Goal: Task Accomplishment & Management: Manage account settings

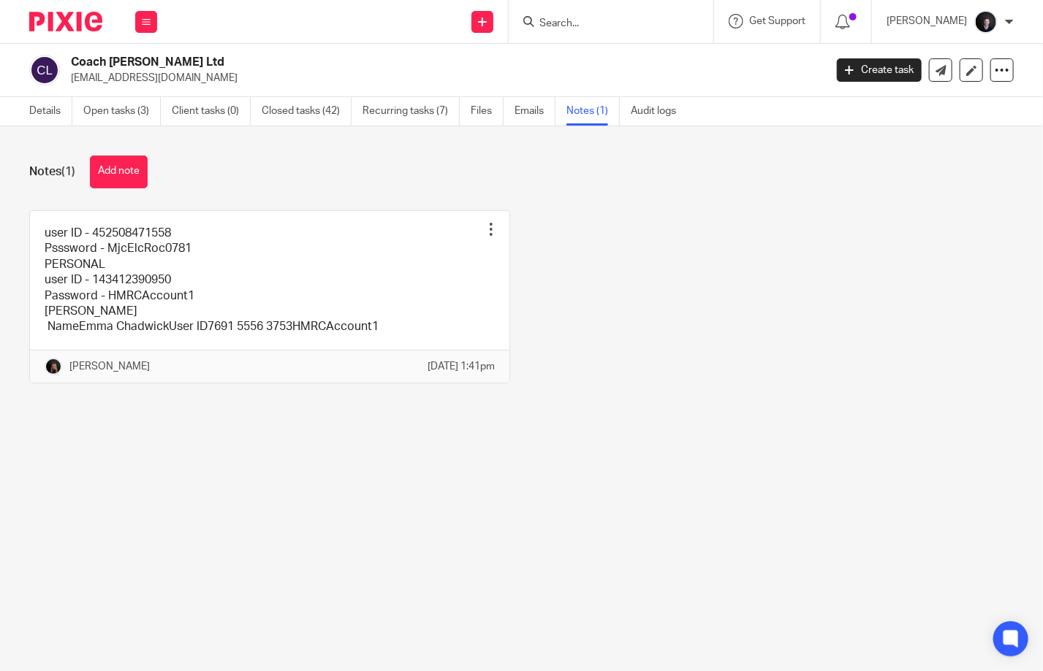
click at [600, 21] on input "Search" at bounding box center [604, 24] width 132 height 13
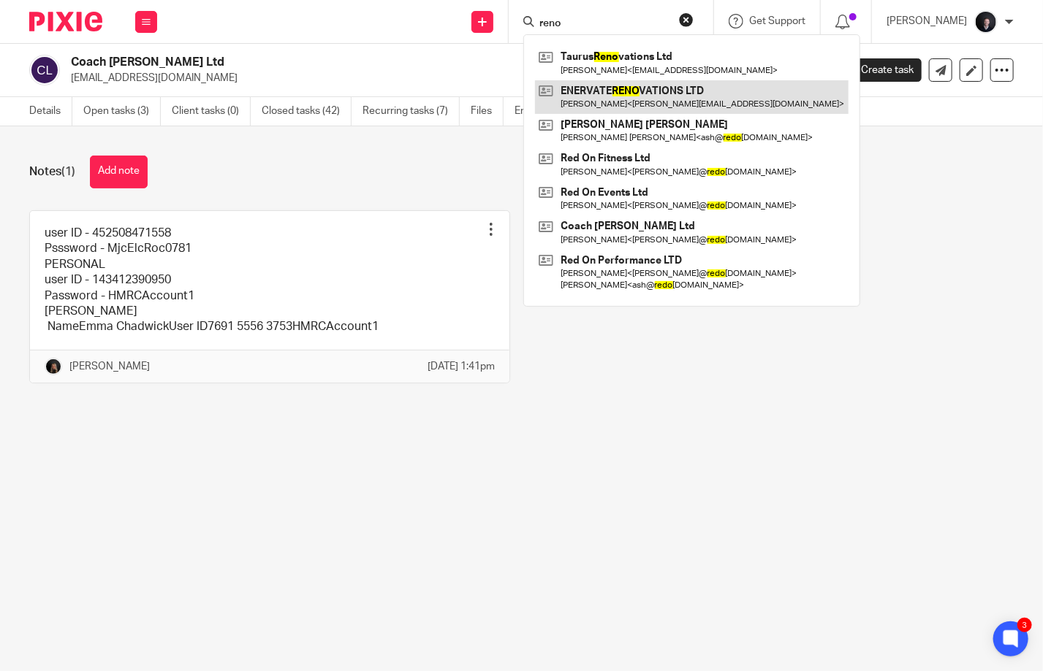
type input "reno"
click at [652, 106] on link at bounding box center [691, 97] width 313 height 34
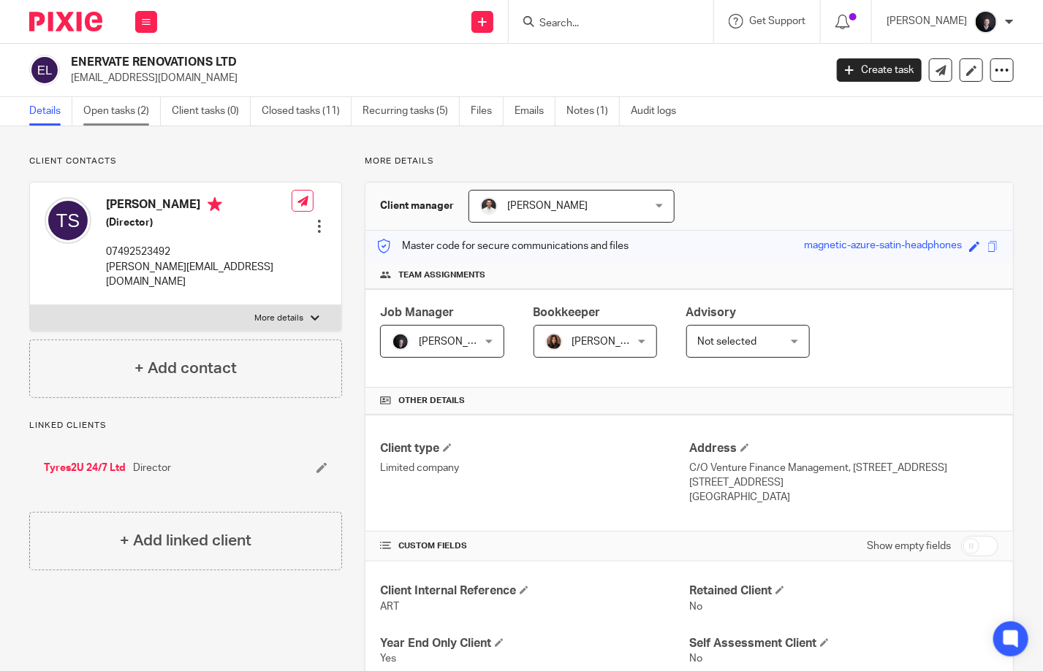
click at [107, 107] on link "Open tasks (2)" at bounding box center [121, 111] width 77 height 28
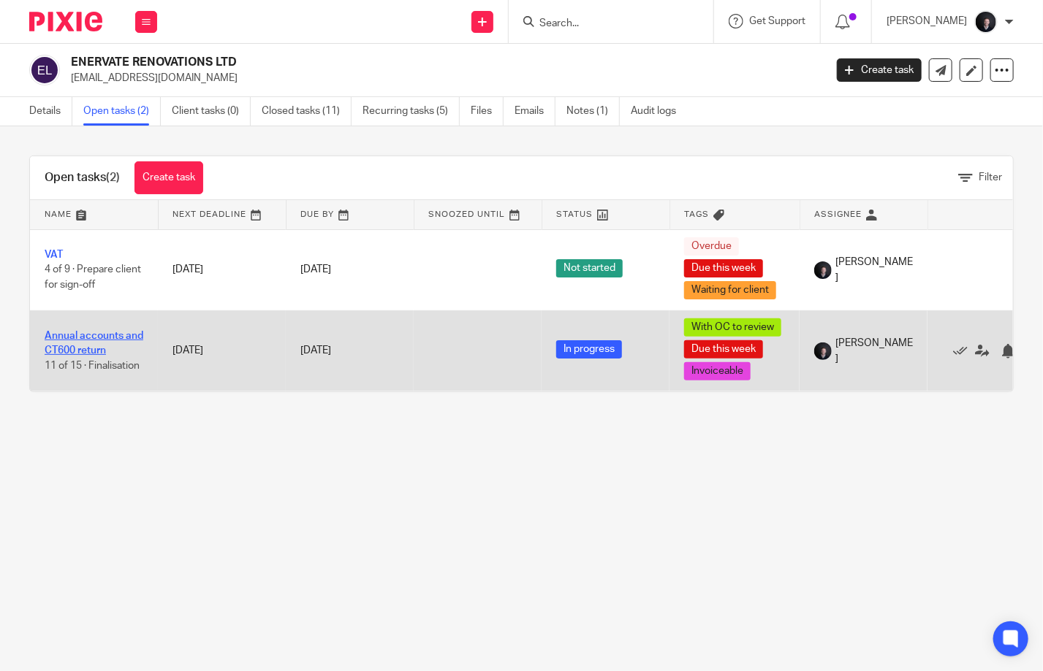
click at [117, 331] on link "Annual accounts and CT600 return" at bounding box center [94, 343] width 99 height 25
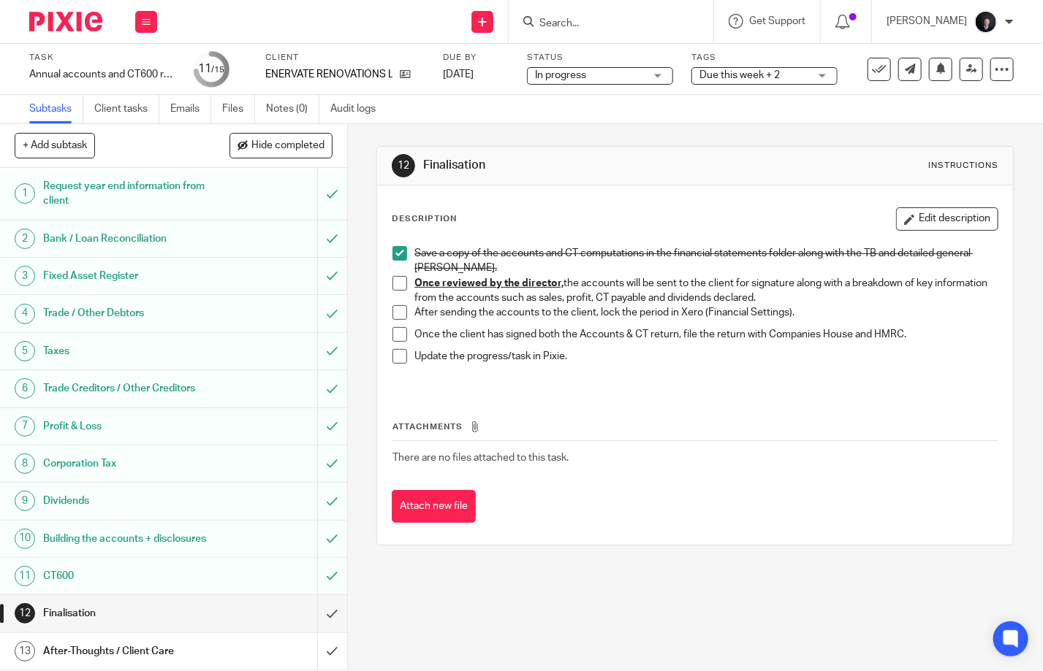
click at [751, 77] on span "Due this week + 2" at bounding box center [739, 75] width 80 height 10
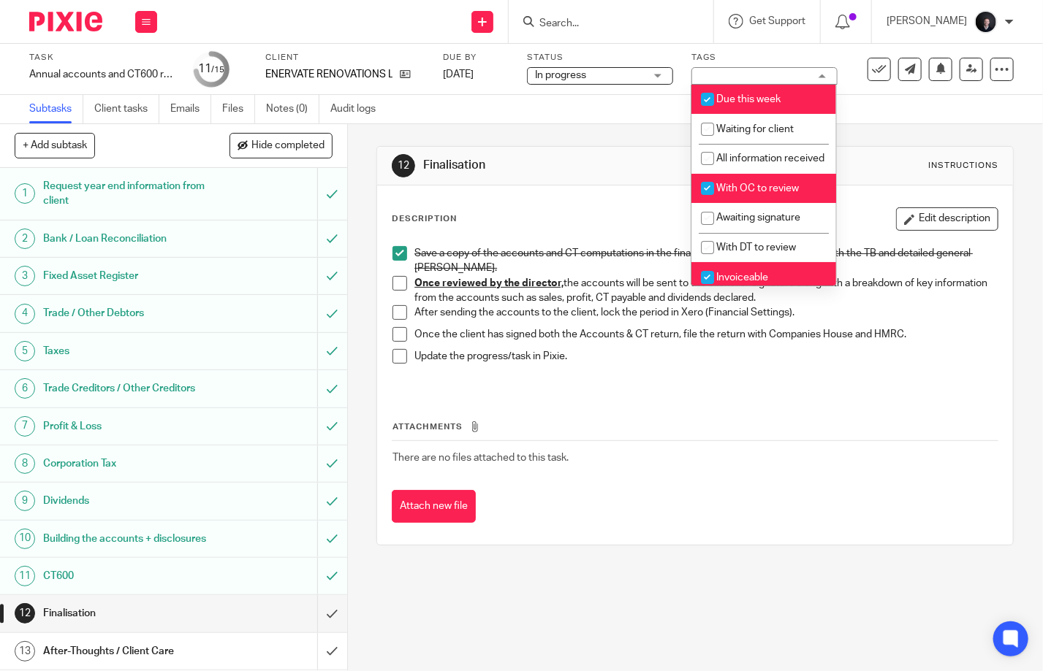
click at [742, 194] on span "With OC to review" at bounding box center [757, 188] width 83 height 10
checkbox input "false"
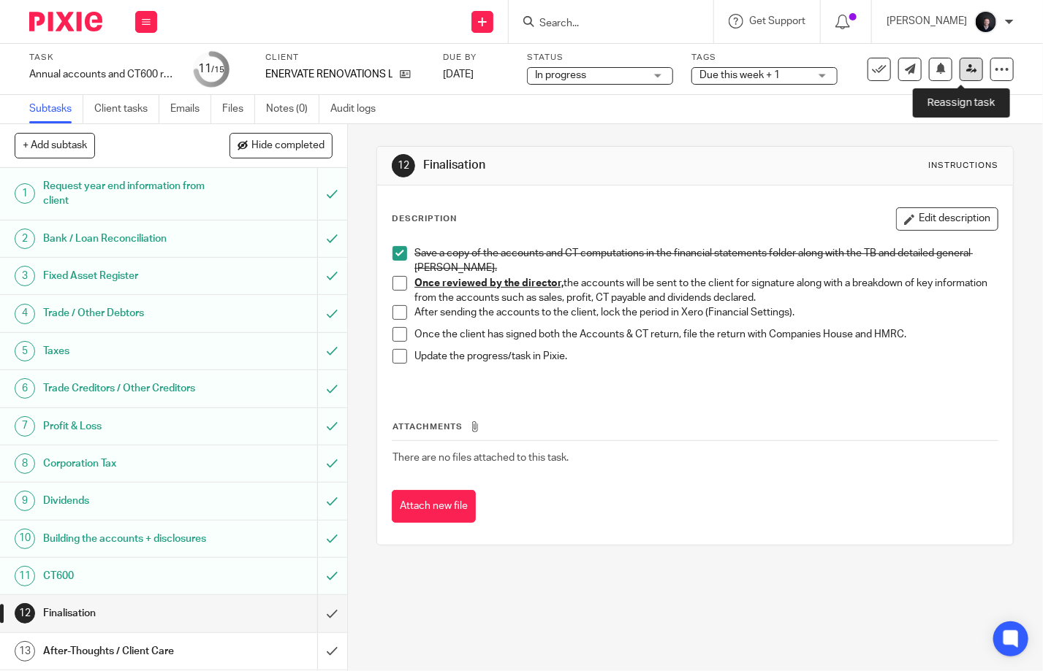
click at [968, 75] on link at bounding box center [970, 69] width 23 height 23
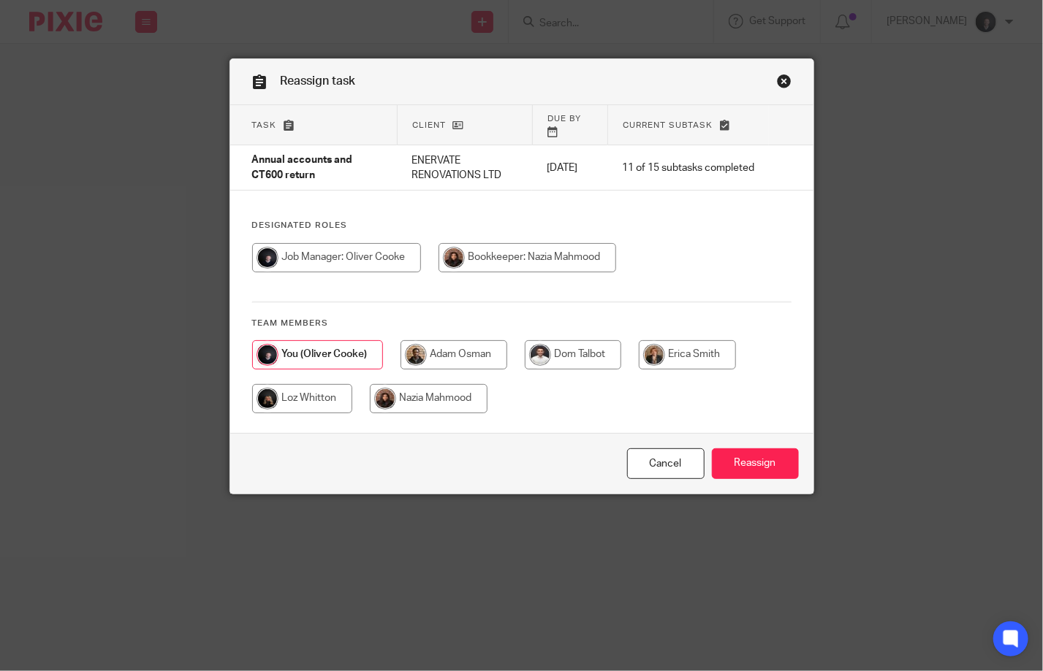
click at [514, 243] on input "radio" at bounding box center [527, 257] width 178 height 29
radio input "true"
click at [737, 465] on input "Reassign" at bounding box center [755, 464] width 87 height 31
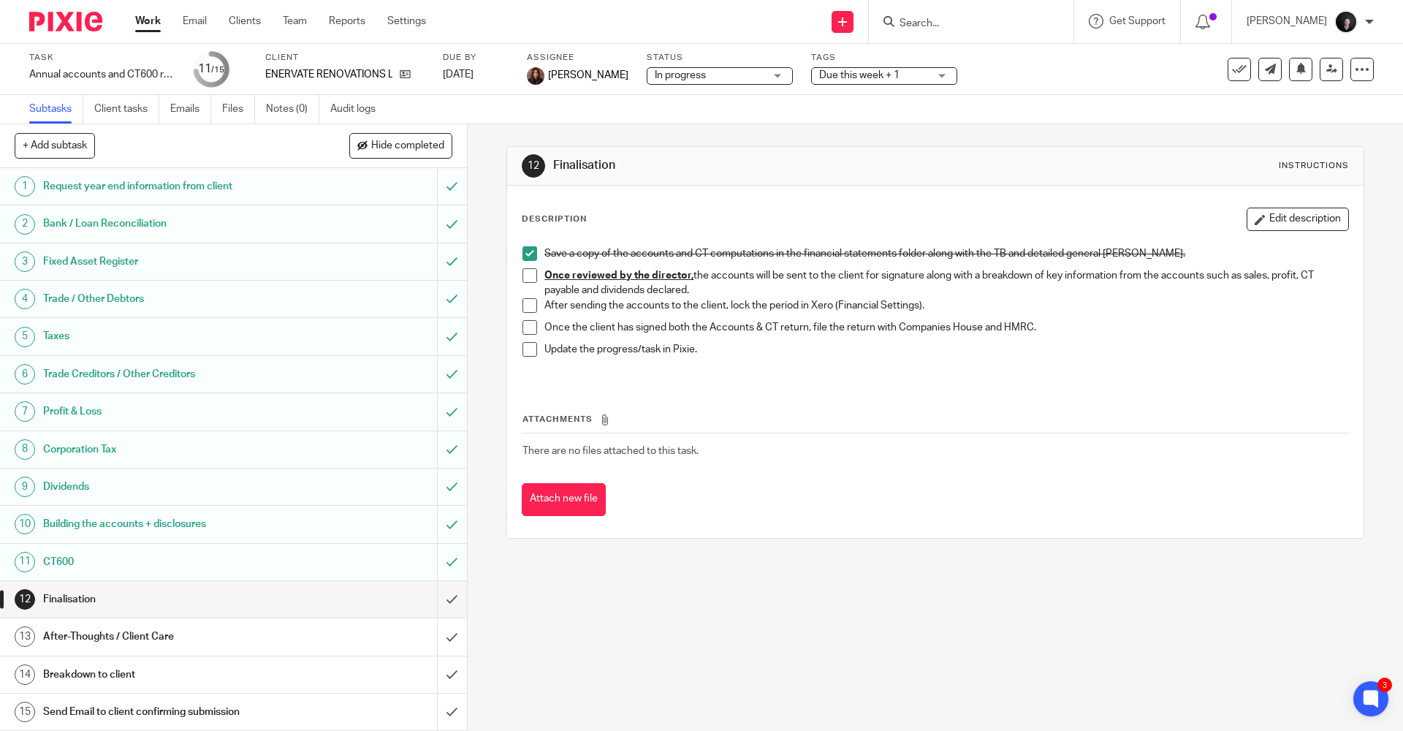
click at [45, 11] on div at bounding box center [60, 21] width 121 height 43
click at [49, 24] on img at bounding box center [65, 22] width 73 height 20
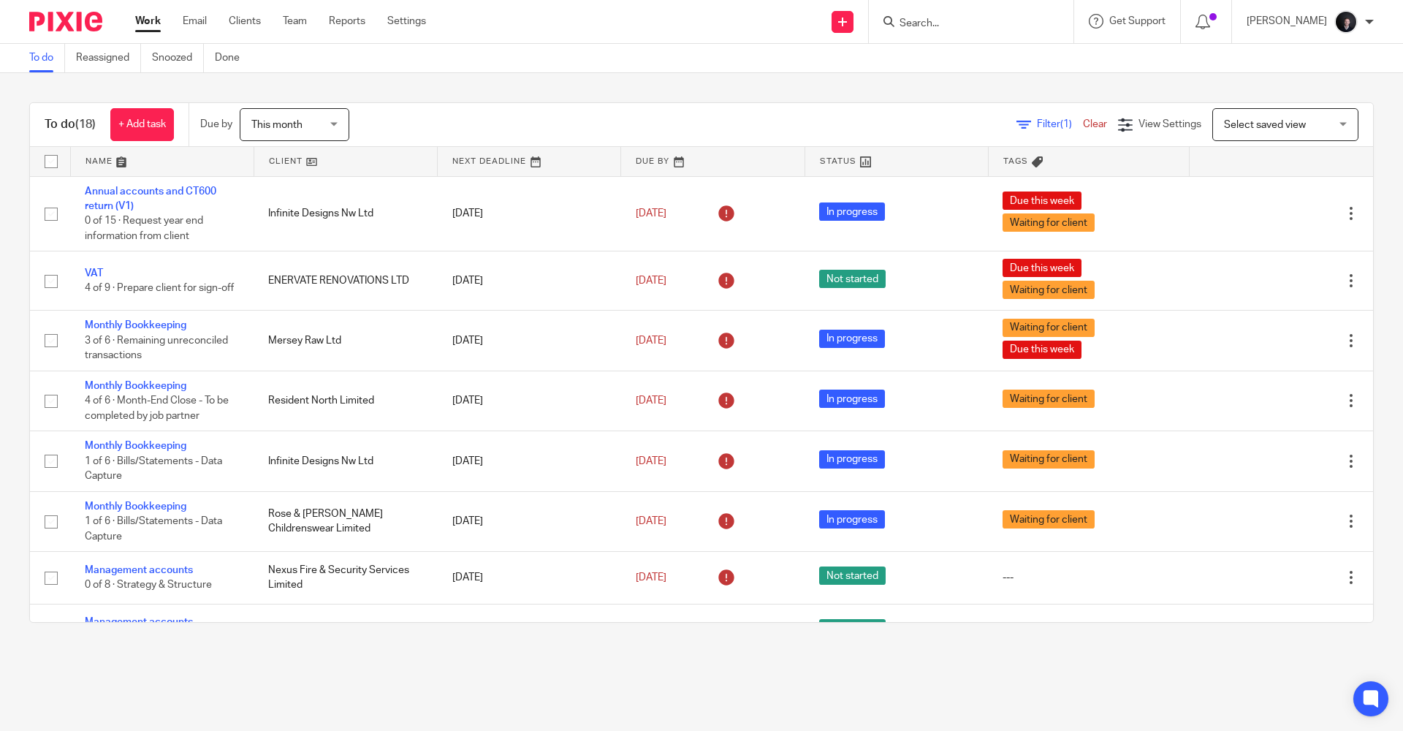
click at [99, 161] on link at bounding box center [162, 161] width 183 height 29
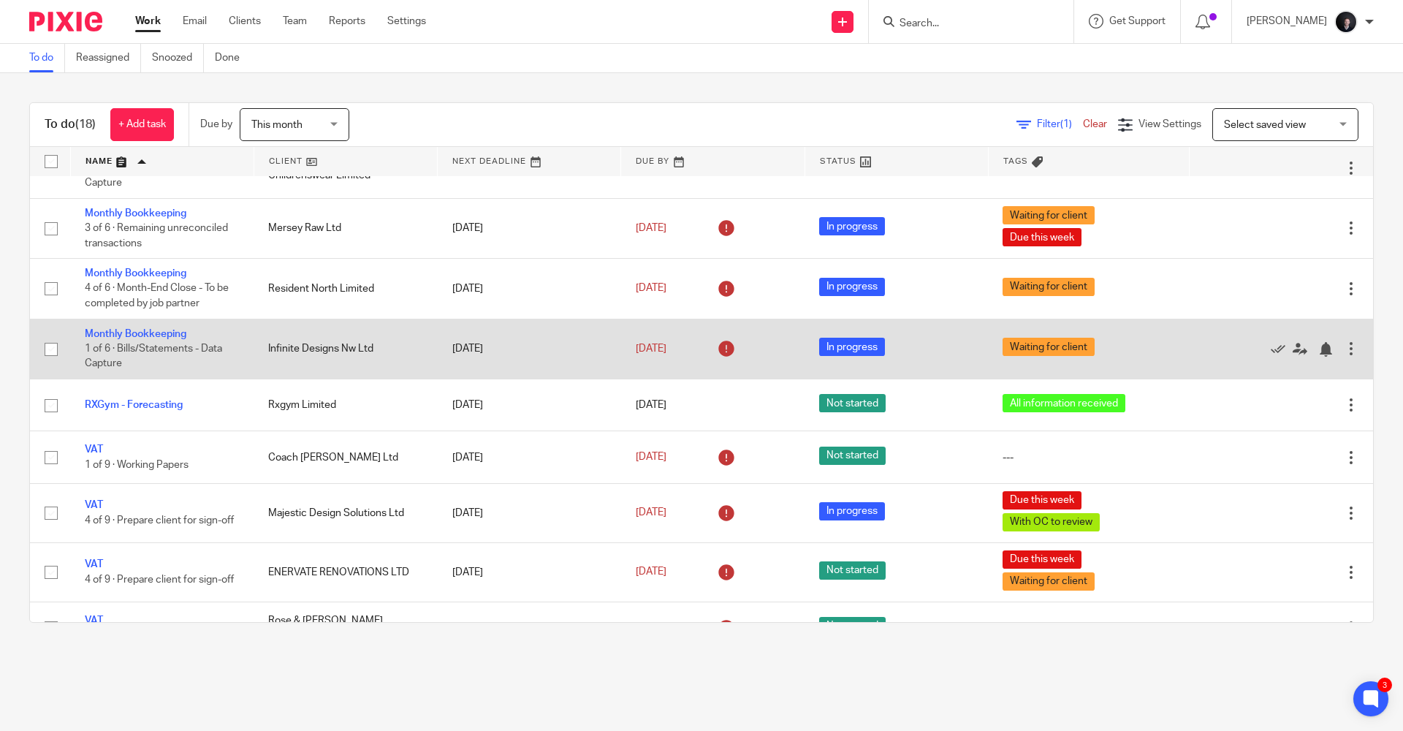
scroll to position [624, 0]
